Goal: Task Accomplishment & Management: Manage account settings

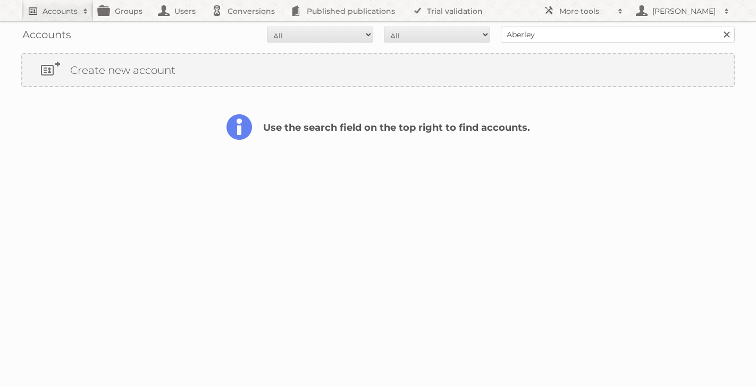
click at [64, 10] on h2 "Accounts" at bounding box center [60, 11] width 35 height 11
click at [727, 33] on link at bounding box center [727, 35] width 16 height 16
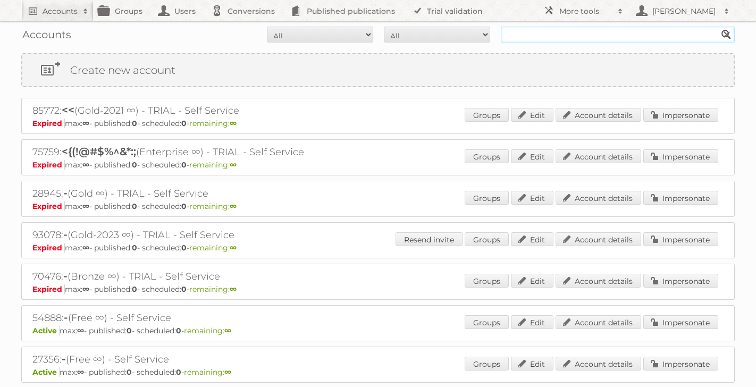
click at [543, 36] on input "text" at bounding box center [618, 35] width 234 height 16
type input "kroko"
click at [718, 27] on input "Search" at bounding box center [726, 35] width 16 height 16
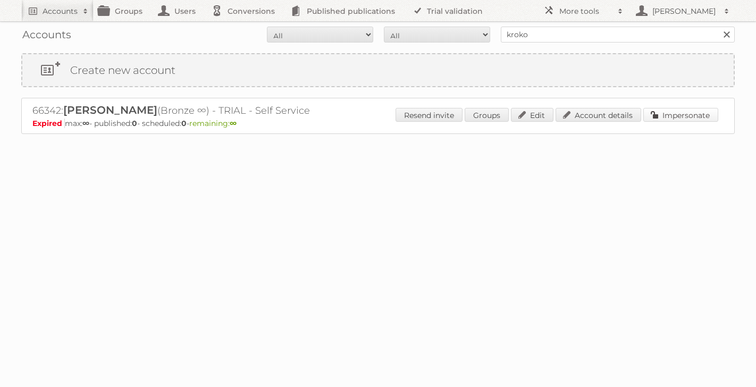
click at [663, 113] on link "Impersonate" at bounding box center [680, 115] width 75 height 14
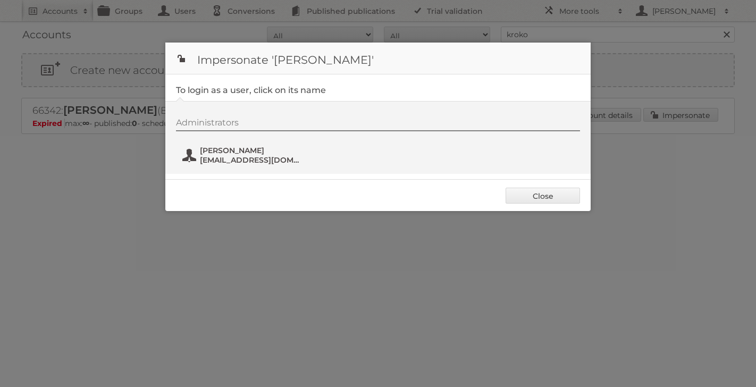
click at [237, 147] on span "[PERSON_NAME]" at bounding box center [251, 151] width 103 height 10
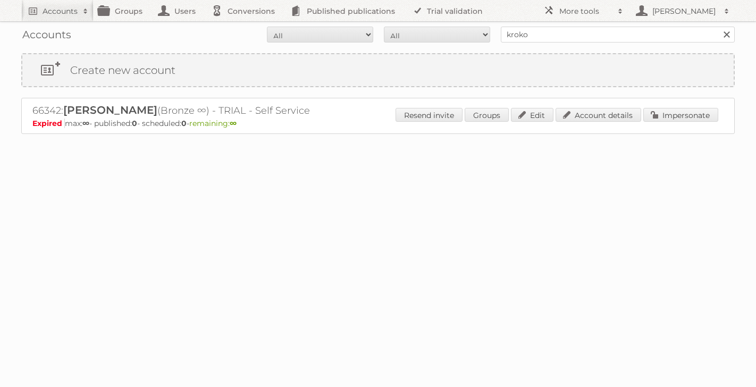
click at [729, 36] on link at bounding box center [727, 35] width 16 height 16
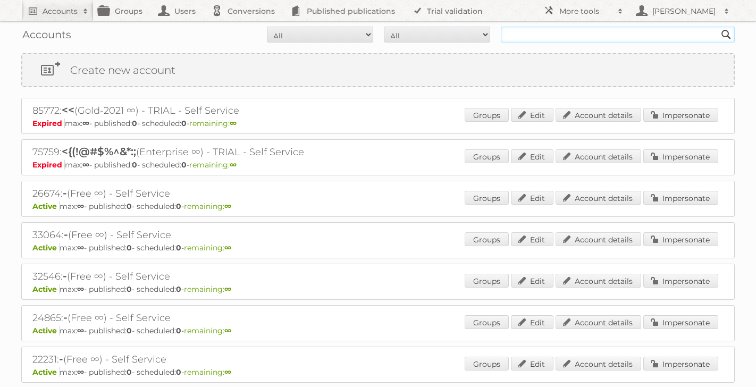
click at [517, 34] on input "text" at bounding box center [618, 35] width 234 height 16
type input "lidl"
click at [718, 27] on input "Search" at bounding box center [726, 35] width 16 height 16
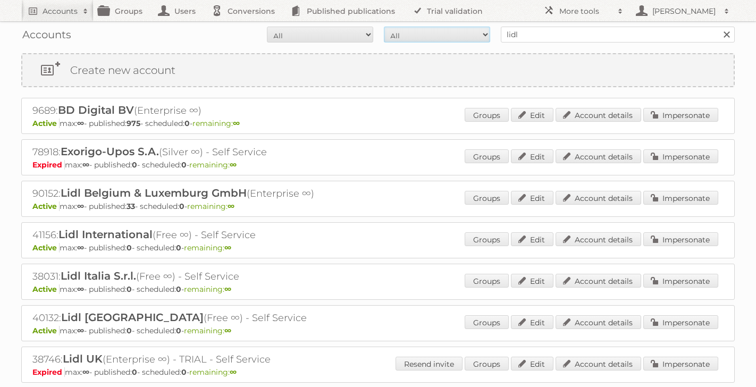
click at [442, 33] on select "All Paid Trials Self service" at bounding box center [437, 35] width 106 height 16
select select "paid"
click at [361, 35] on select "All Active Expired Pending" at bounding box center [320, 35] width 106 height 16
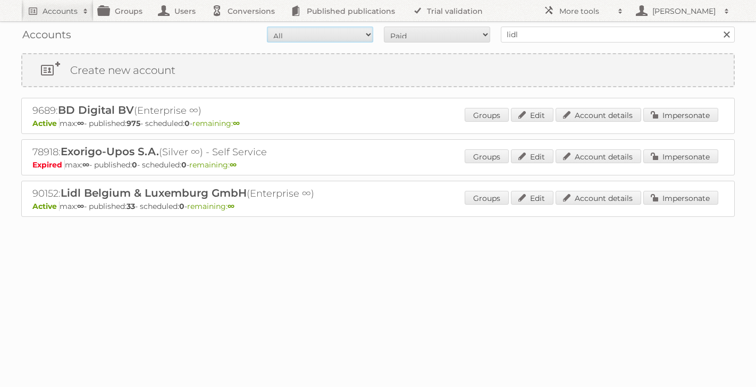
click at [335, 36] on select "All Active Expired Pending" at bounding box center [320, 35] width 106 height 16
select select "active"
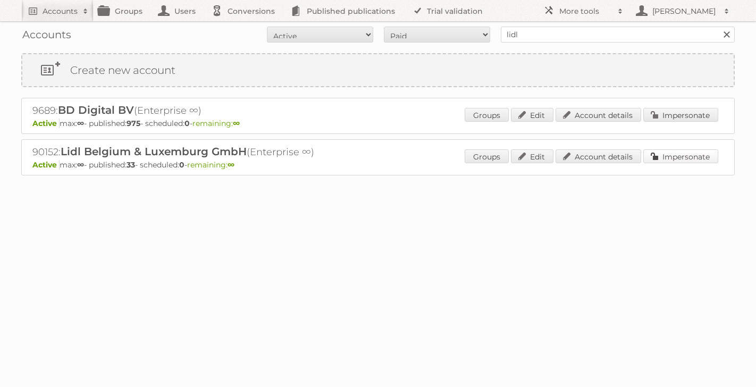
click at [681, 155] on link "Impersonate" at bounding box center [680, 156] width 75 height 14
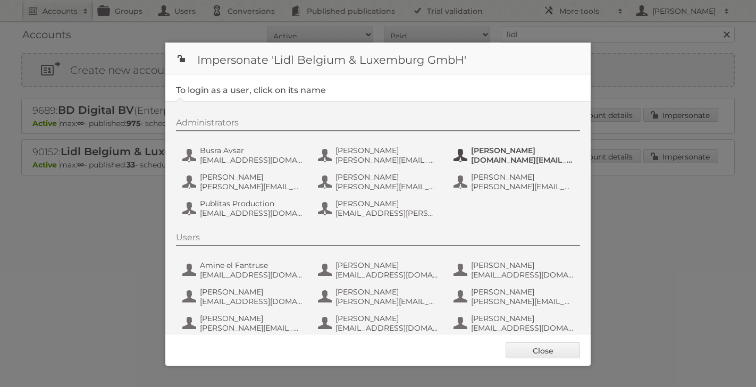
click at [488, 156] on span "jenna.de_roeck@lidl.be" at bounding box center [522, 160] width 103 height 10
